Goal: Information Seeking & Learning: Learn about a topic

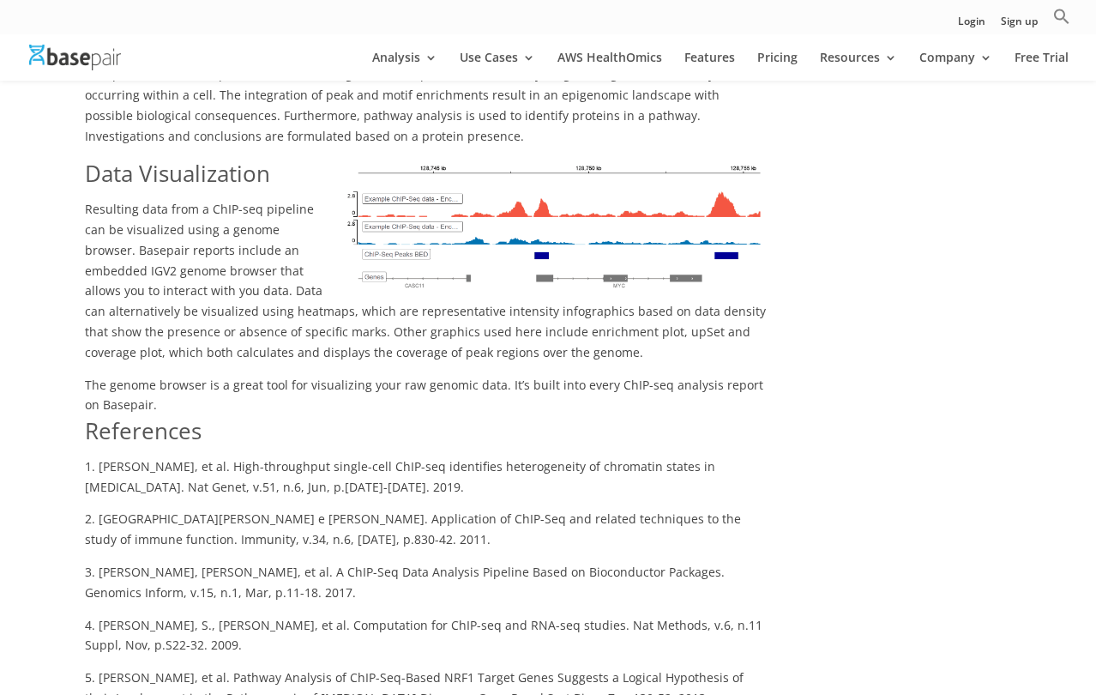
scroll to position [2778, 0]
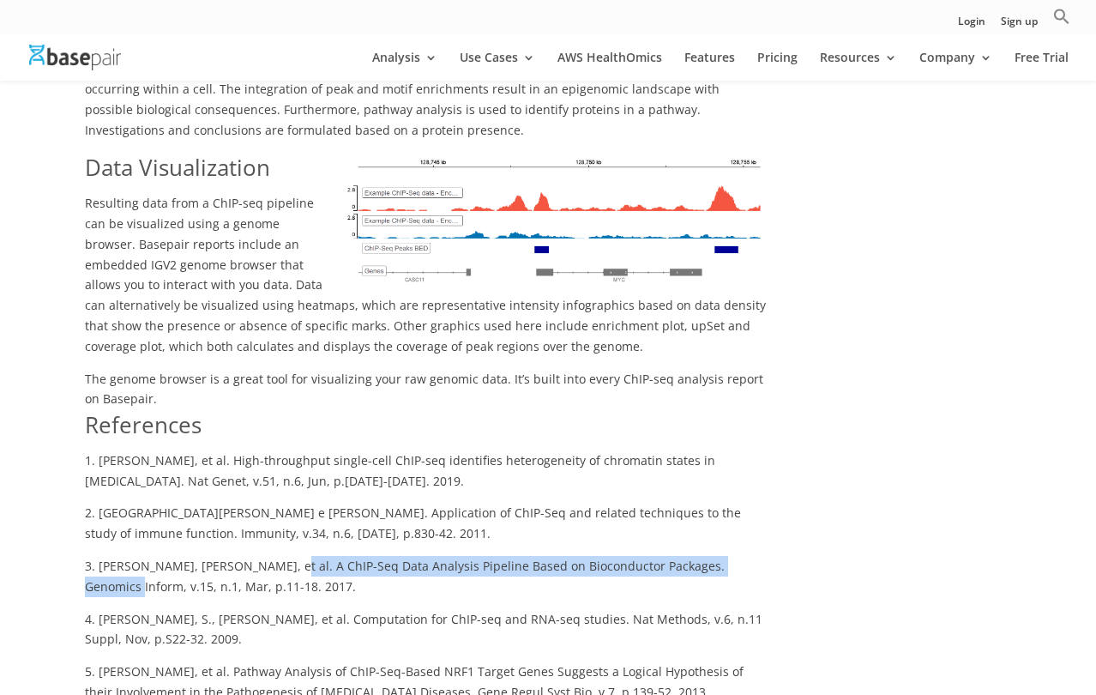
drag, startPoint x: 238, startPoint y: 506, endPoint x: 711, endPoint y: 500, distance: 473.4
click at [711, 556] on p "3. [PERSON_NAME], [PERSON_NAME], et al. A ChIP-Seq Data Analysis Pipeline Based…" at bounding box center [426, 582] width 682 height 53
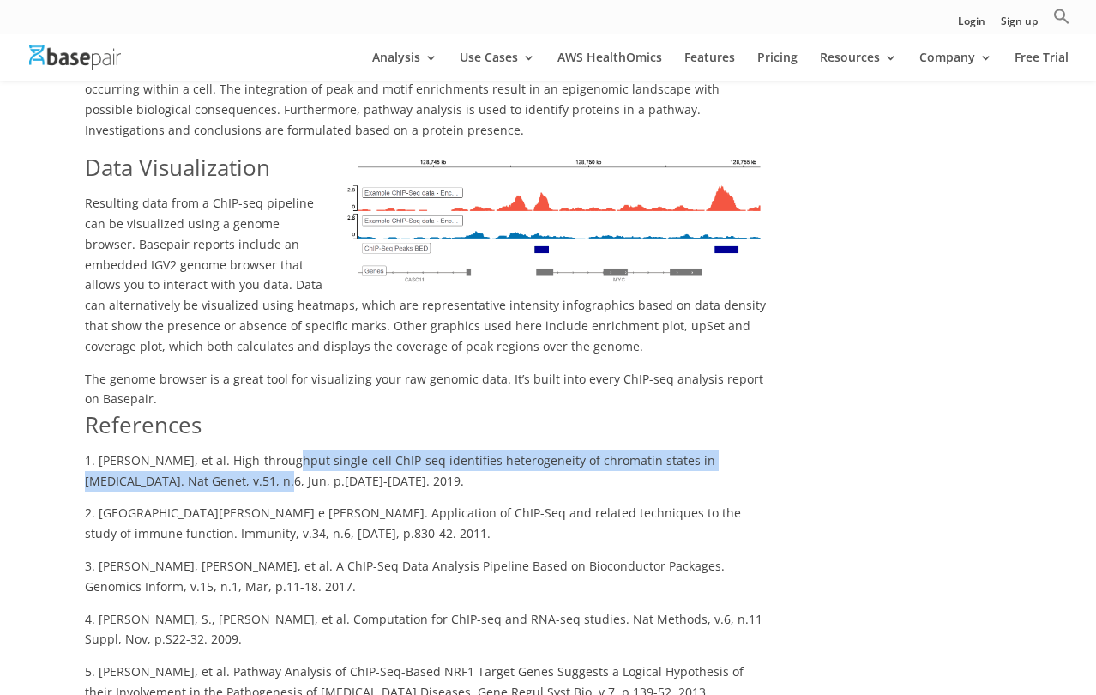
drag, startPoint x: 266, startPoint y: 398, endPoint x: 225, endPoint y: 417, distance: 45.3
click at [225, 450] on p "1. [PERSON_NAME], et al. High-throughput single-cell ChIP-seq identifies hetero…" at bounding box center [426, 476] width 682 height 53
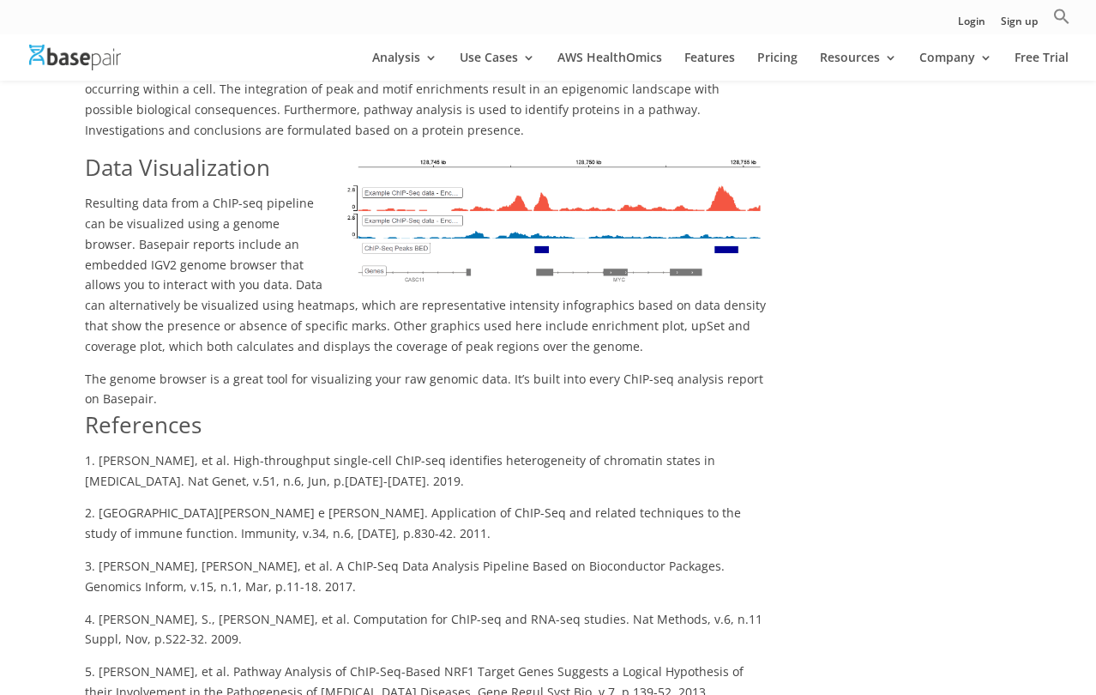
click at [428, 556] on p "3. [PERSON_NAME], [PERSON_NAME], et al. A ChIP-Seq Data Analysis Pipeline Based…" at bounding box center [426, 582] width 682 height 53
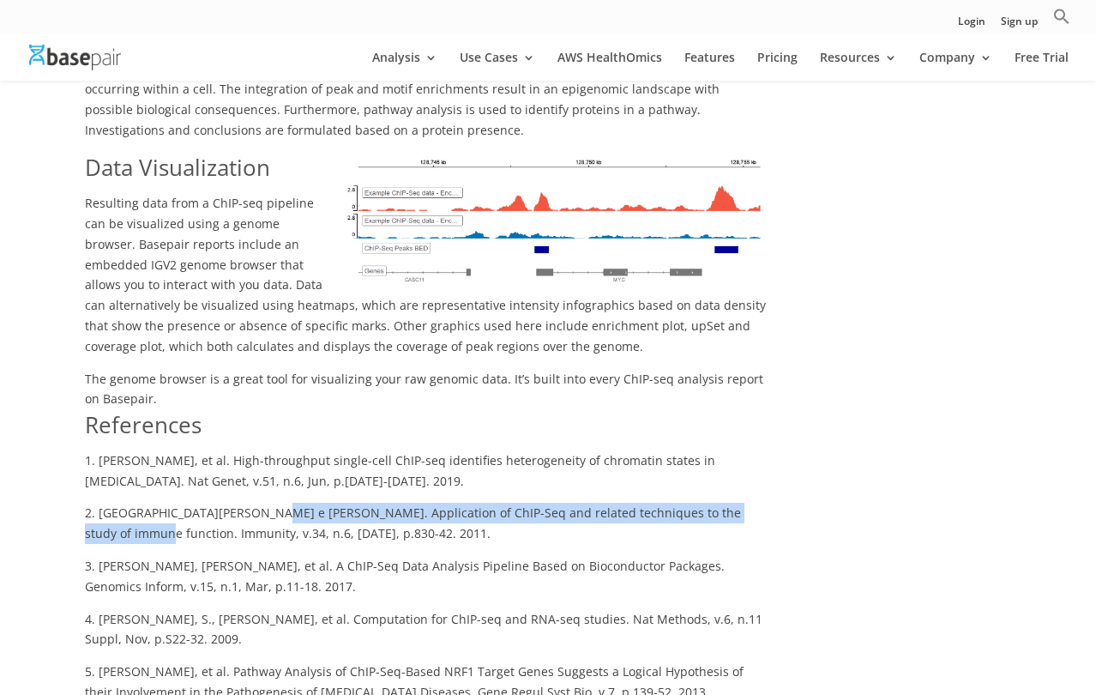
drag, startPoint x: 242, startPoint y: 452, endPoint x: 750, endPoint y: 453, distance: 508.5
click at [750, 503] on p "2. [GEOGRAPHIC_DATA][PERSON_NAME] e [PERSON_NAME]. Application of ChIP-Seq and …" at bounding box center [426, 529] width 682 height 53
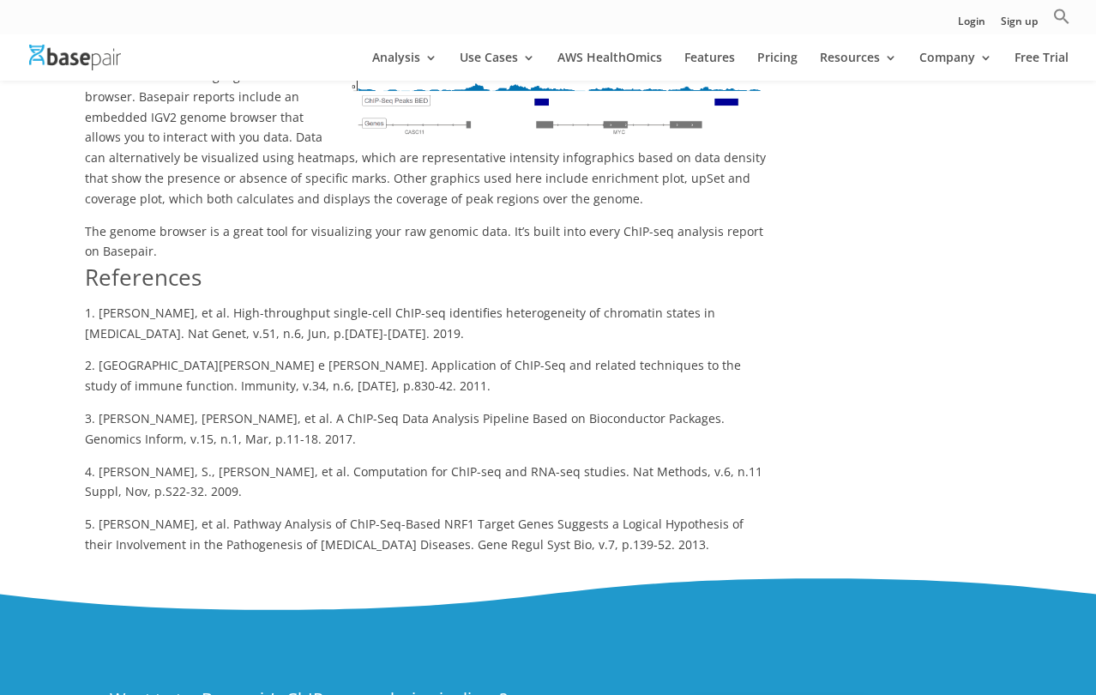
scroll to position [2984, 0]
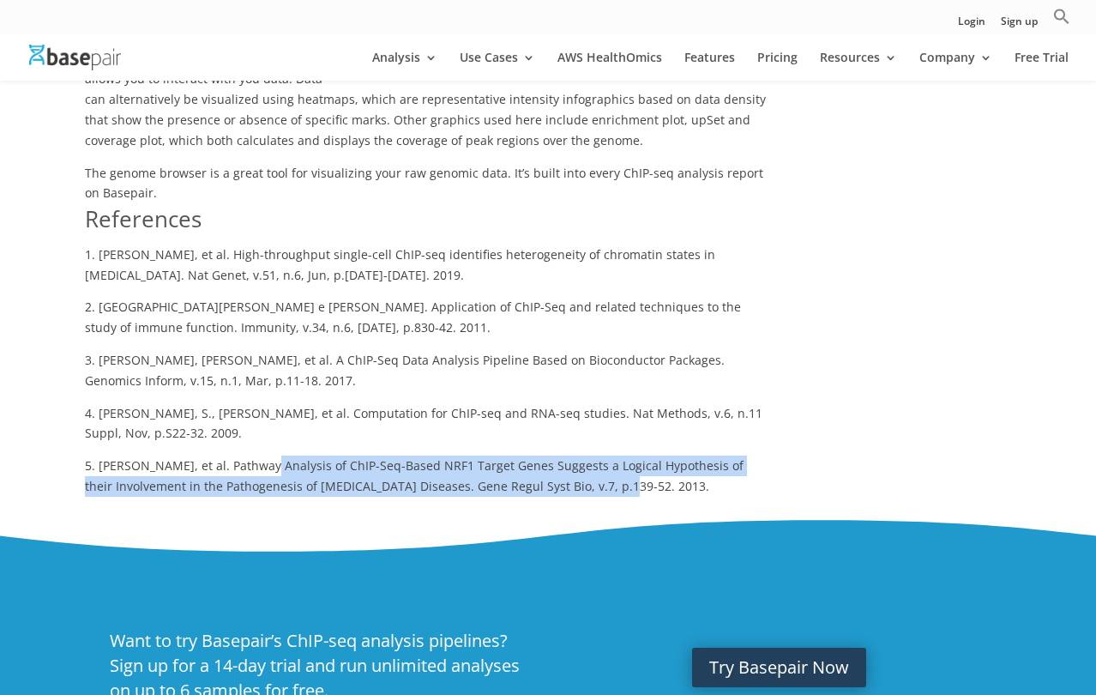
drag, startPoint x: 245, startPoint y: 401, endPoint x: 591, endPoint y: 424, distance: 346.3
click at [591, 455] on p "5. [PERSON_NAME], et al. Pathway Analysis of ChIP-Seq-Based NRF1 Target Genes S…" at bounding box center [426, 475] width 682 height 41
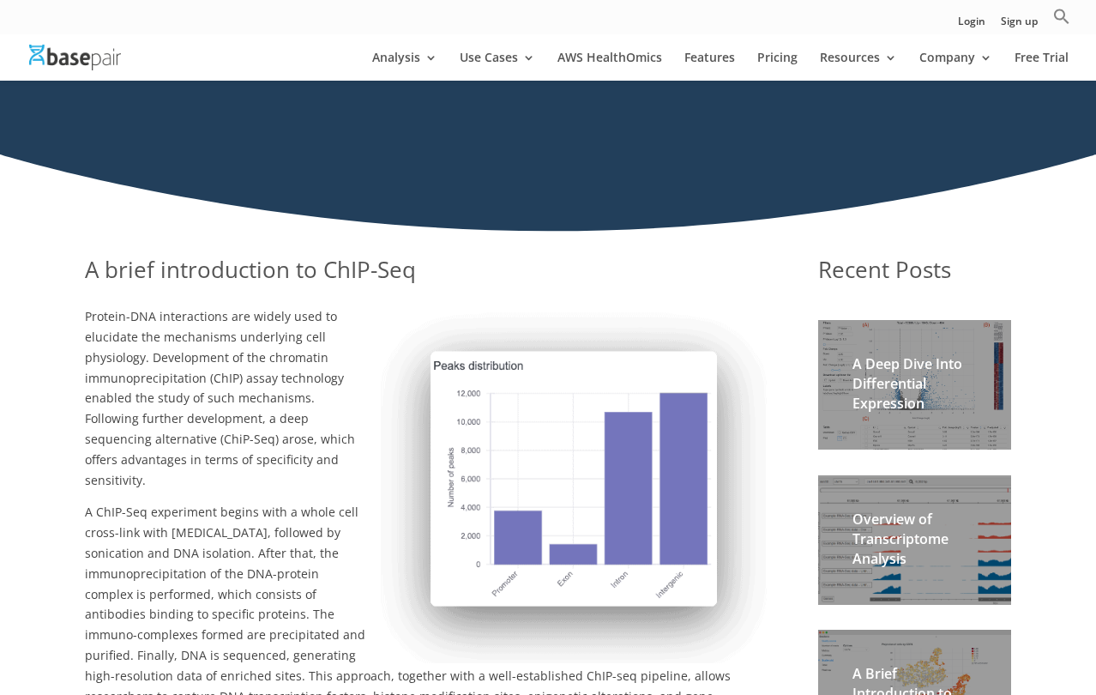
scroll to position [0, 0]
